Goal: Task Accomplishment & Management: Use online tool/utility

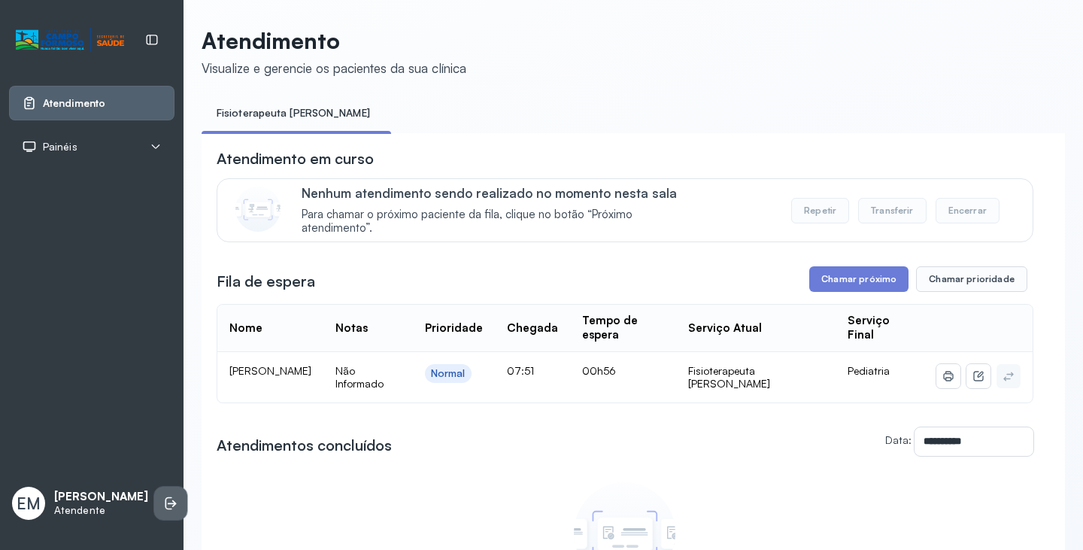
click at [163, 496] on icon at bounding box center [170, 503] width 15 height 15
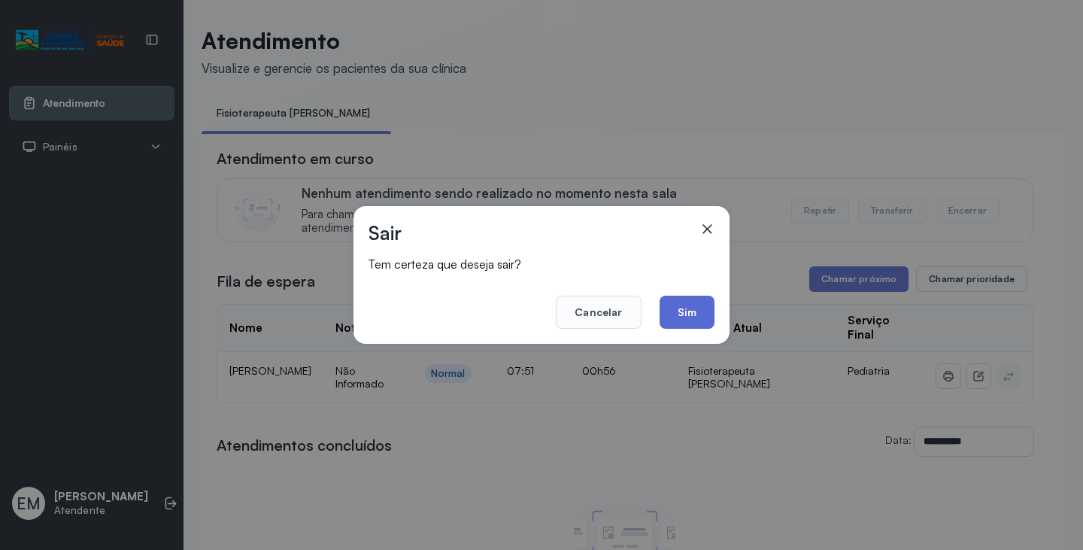
click at [713, 315] on button "Sim" at bounding box center [687, 312] width 55 height 33
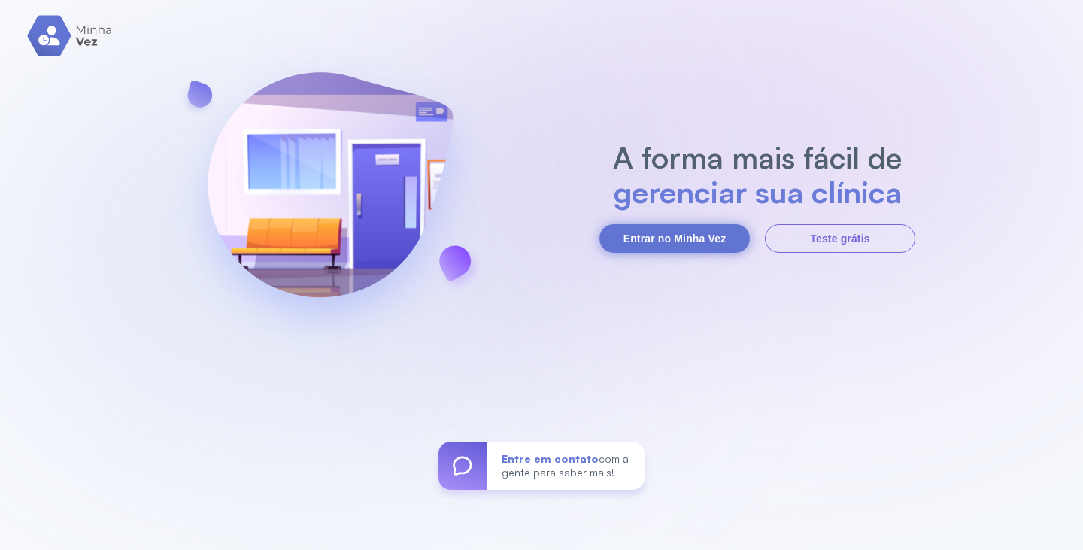
click at [675, 239] on button "Entrar no Minha Vez" at bounding box center [675, 238] width 150 height 29
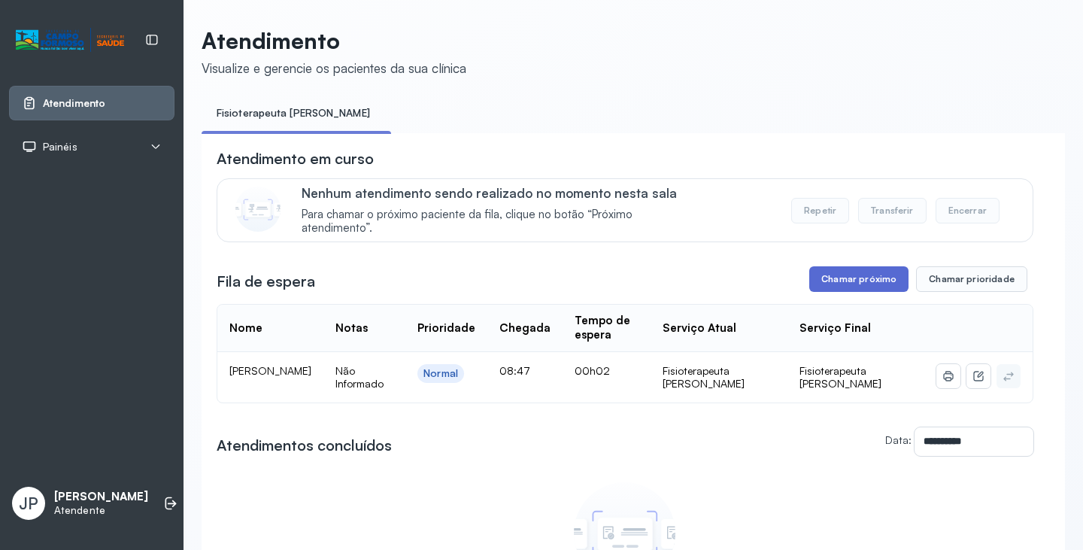
click at [853, 281] on button "Chamar próximo" at bounding box center [858, 279] width 99 height 26
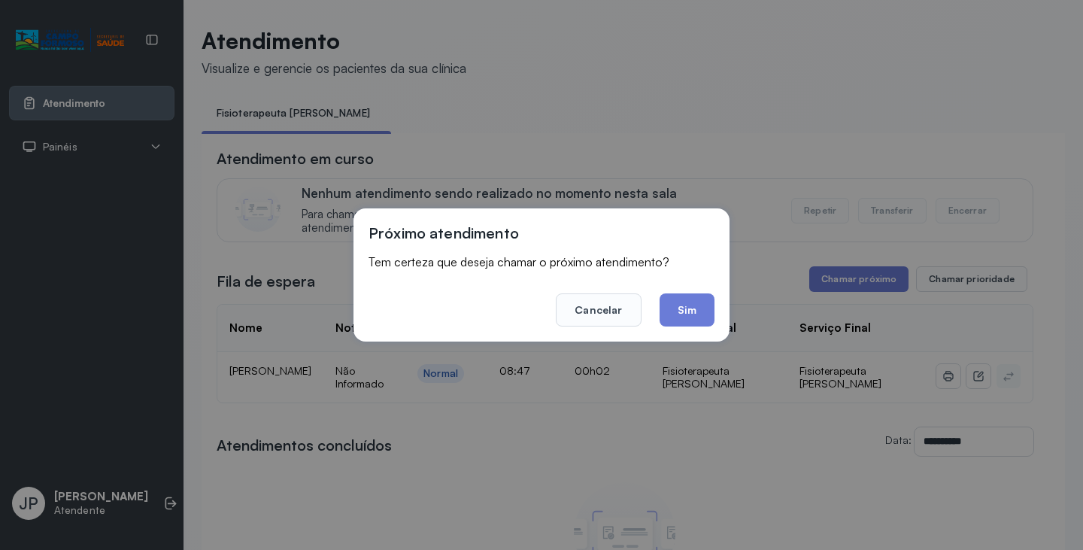
drag, startPoint x: 680, startPoint y: 304, endPoint x: 679, endPoint y: 296, distance: 8.3
click at [679, 302] on button "Sim" at bounding box center [687, 309] width 55 height 33
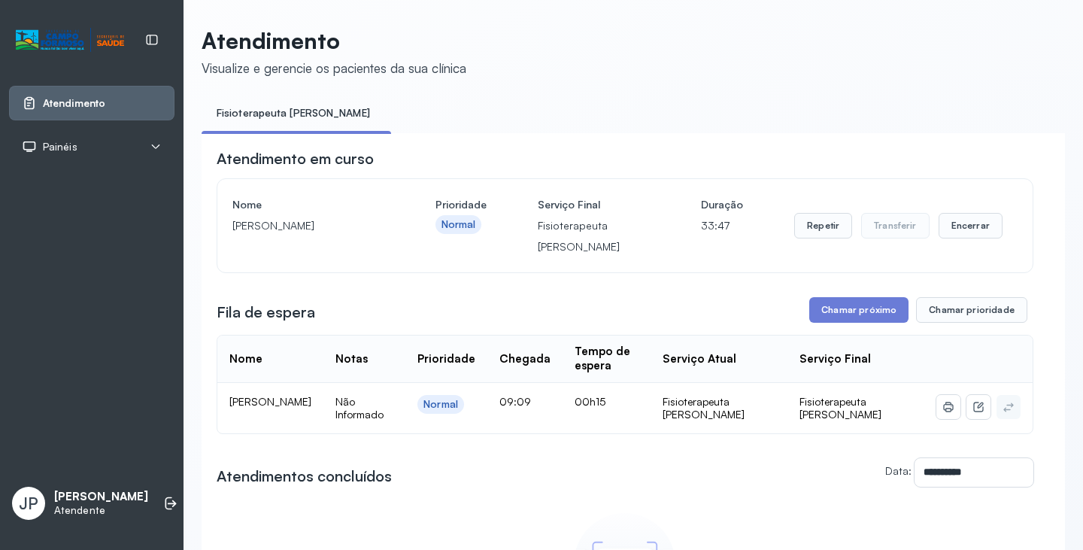
click at [993, 230] on div "Nome Alicia Gabriely Ferreira dos Santos Miranda Prioridade Normal Serviço Fina…" at bounding box center [624, 225] width 785 height 63
click at [976, 235] on button "Encerrar" at bounding box center [971, 226] width 64 height 26
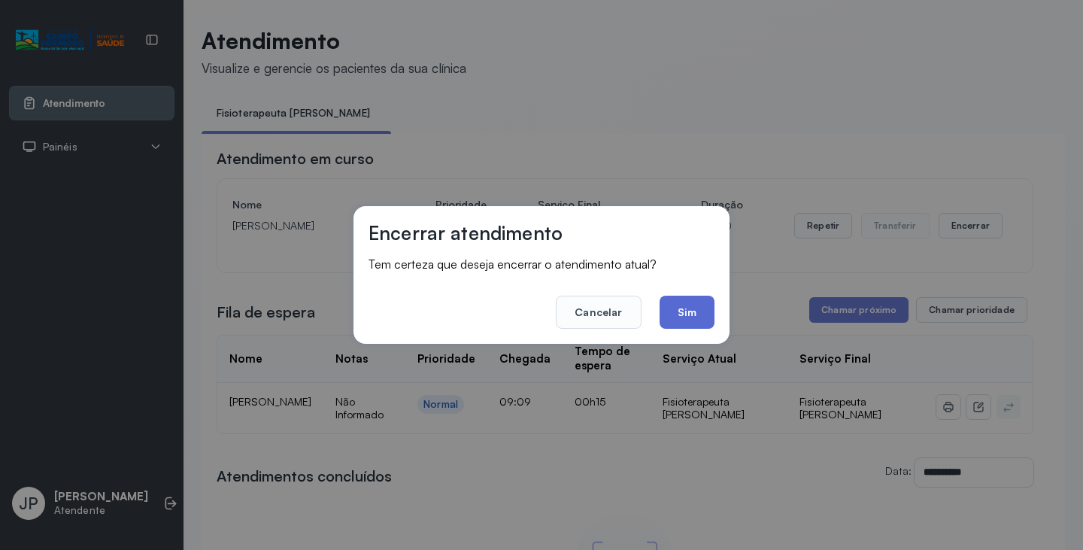
click at [688, 303] on button "Sim" at bounding box center [687, 312] width 55 height 33
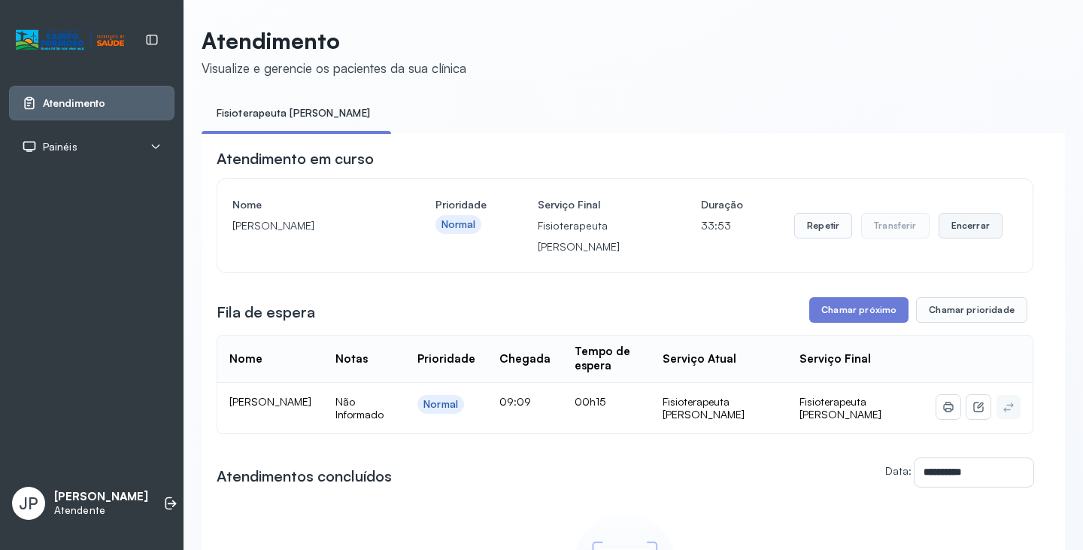
click at [961, 227] on button "Encerrar" at bounding box center [971, 226] width 64 height 26
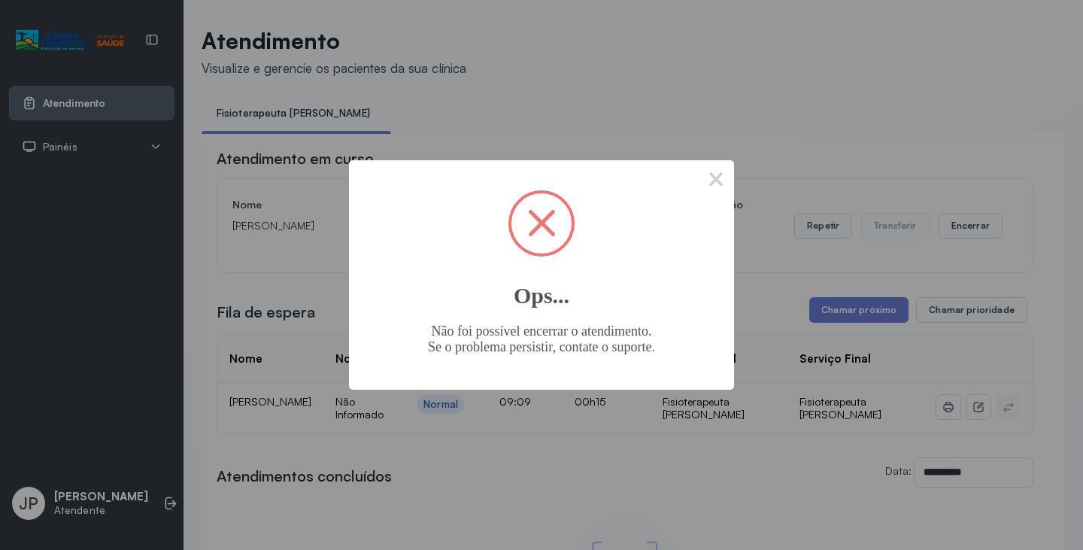
click at [542, 245] on span at bounding box center [542, 223] width 60 height 60
click at [724, 177] on button "×" at bounding box center [716, 178] width 36 height 36
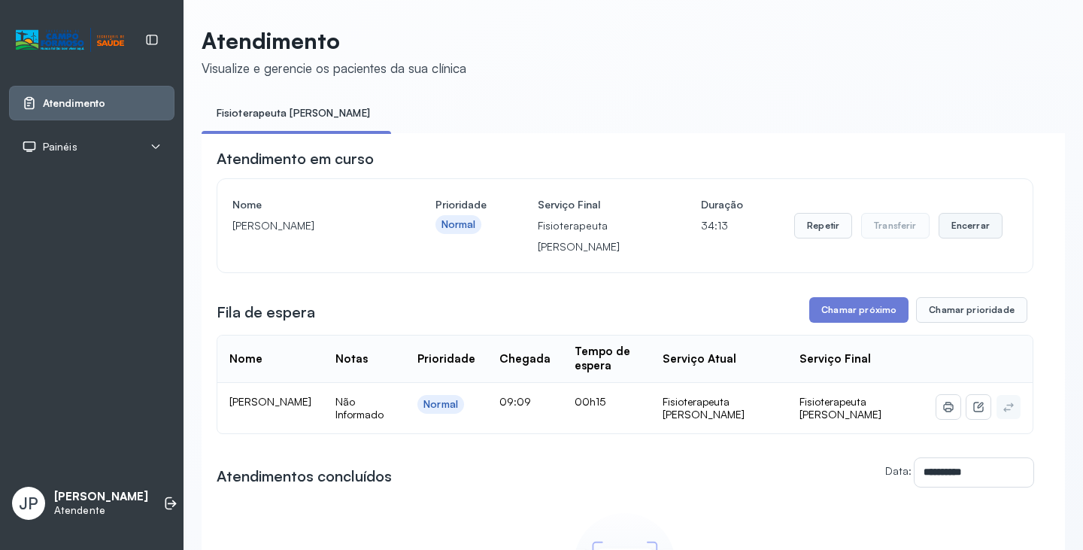
click at [954, 220] on button "Encerrar" at bounding box center [971, 226] width 64 height 26
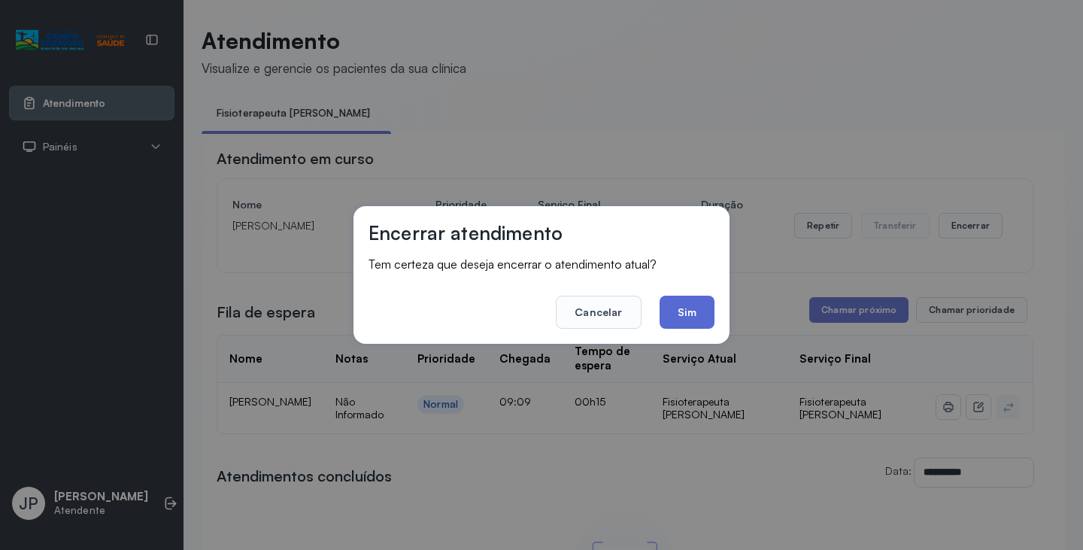
click at [707, 314] on button "Sim" at bounding box center [687, 312] width 55 height 33
